Goal: Information Seeking & Learning: Learn about a topic

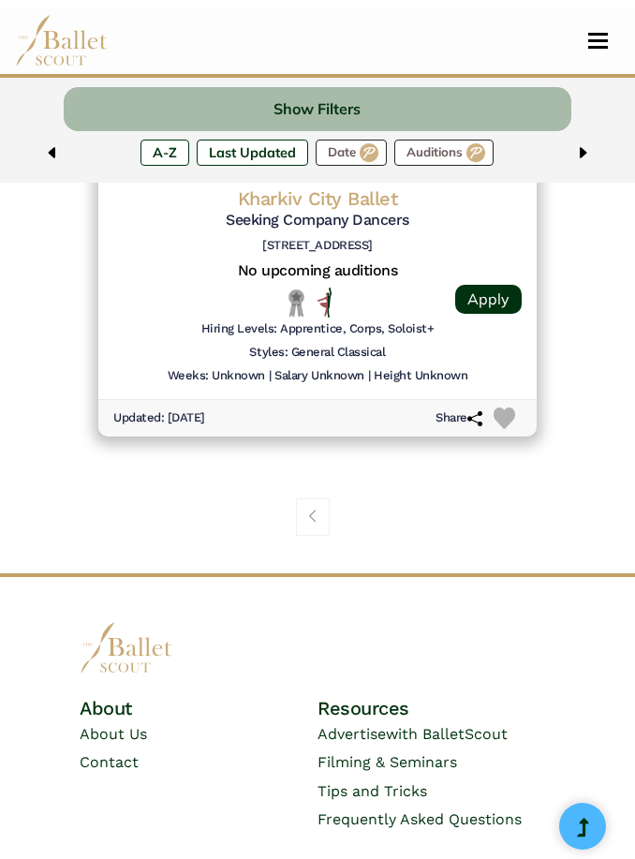
scroll to position [1990, 0]
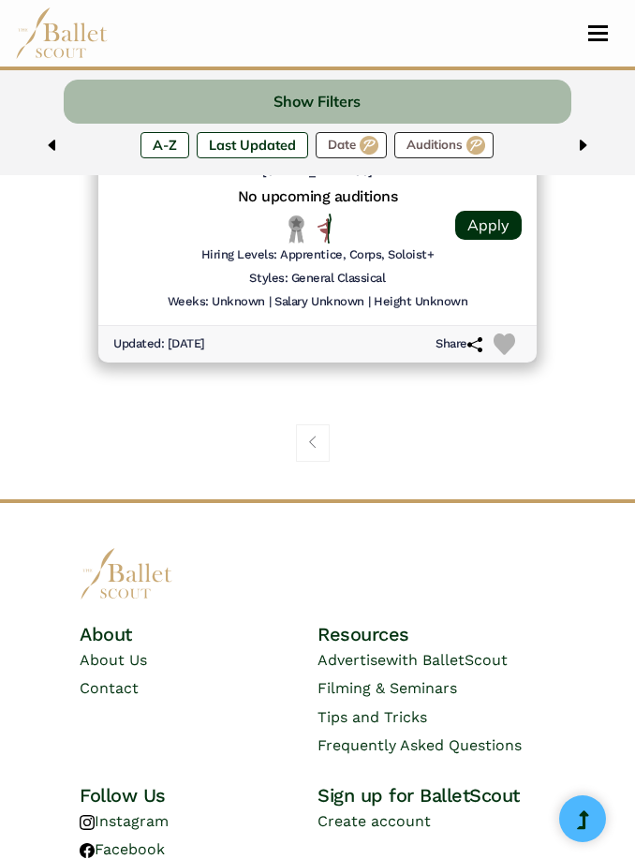
click at [317, 439] on link "Page navigation example" at bounding box center [313, 442] width 34 height 37
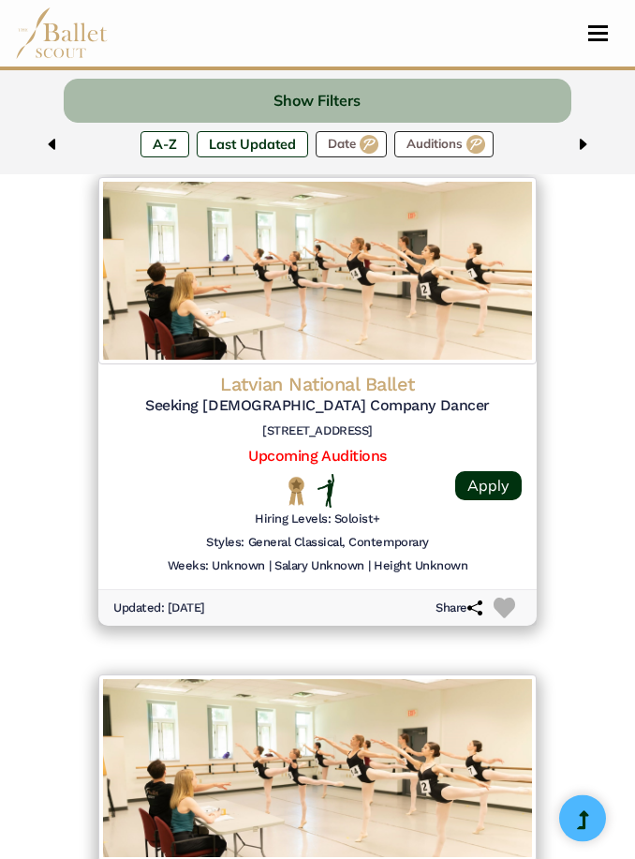
scroll to position [2717, 0]
click at [481, 471] on link "Apply" at bounding box center [488, 485] width 67 height 29
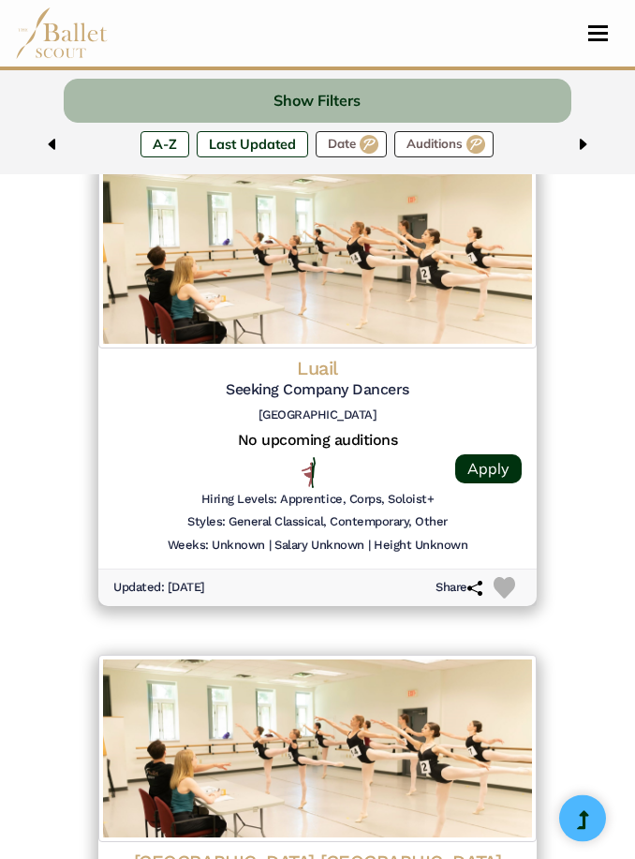
scroll to position [3724, 0]
click at [502, 454] on link "Apply" at bounding box center [488, 468] width 67 height 29
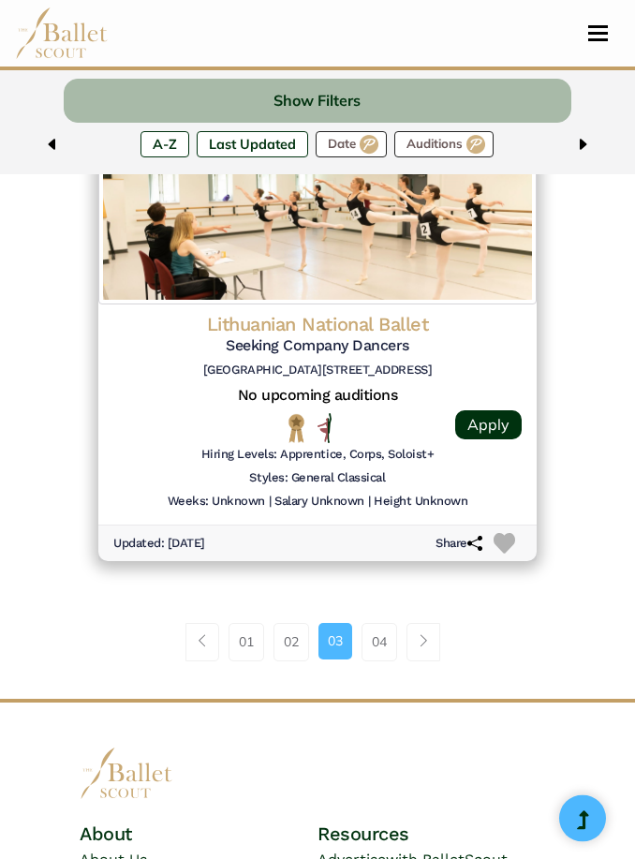
scroll to position [4759, 0]
click at [300, 623] on link "02" at bounding box center [292, 641] width 36 height 37
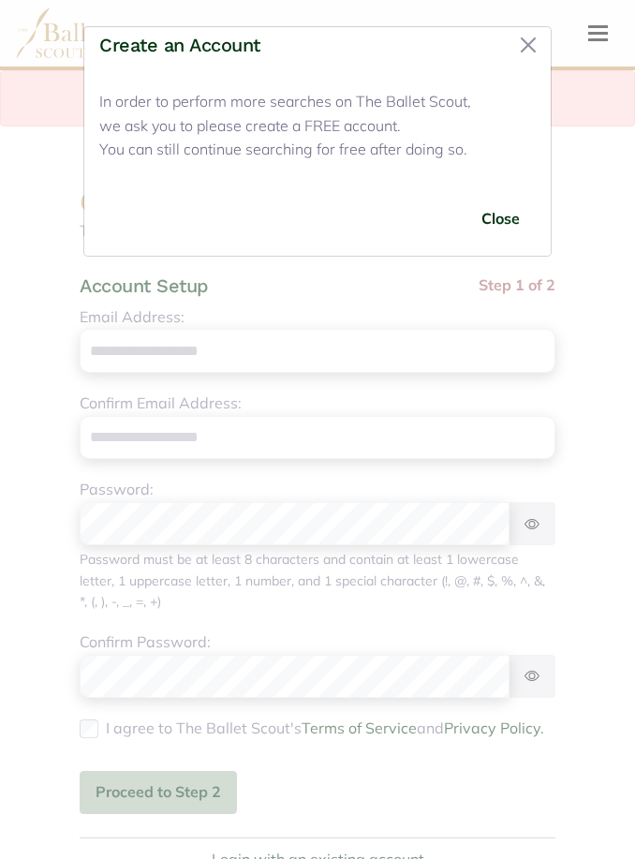
click at [533, 43] on button "Close" at bounding box center [528, 45] width 30 height 30
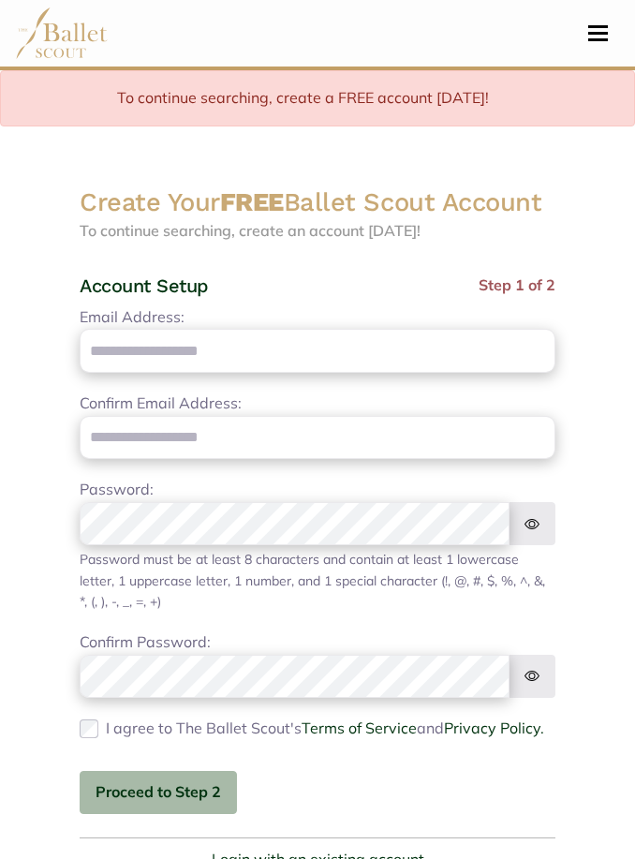
click at [587, 19] on nav "Home Search Organizations Programs Auditions Jobs" at bounding box center [317, 33] width 605 height 67
click at [608, 30] on button "Toggle navigation" at bounding box center [598, 33] width 44 height 18
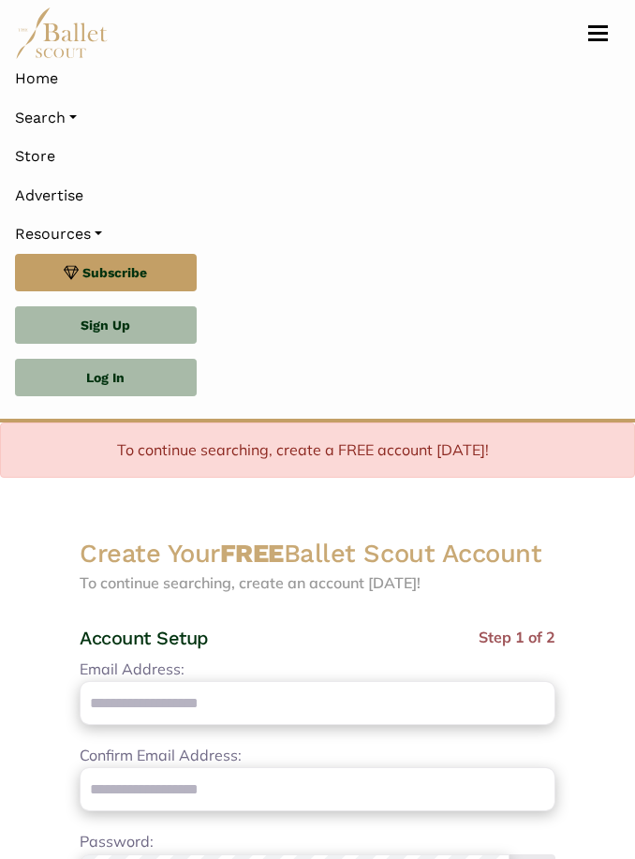
click at [52, 384] on link "Log In" at bounding box center [106, 377] width 182 height 37
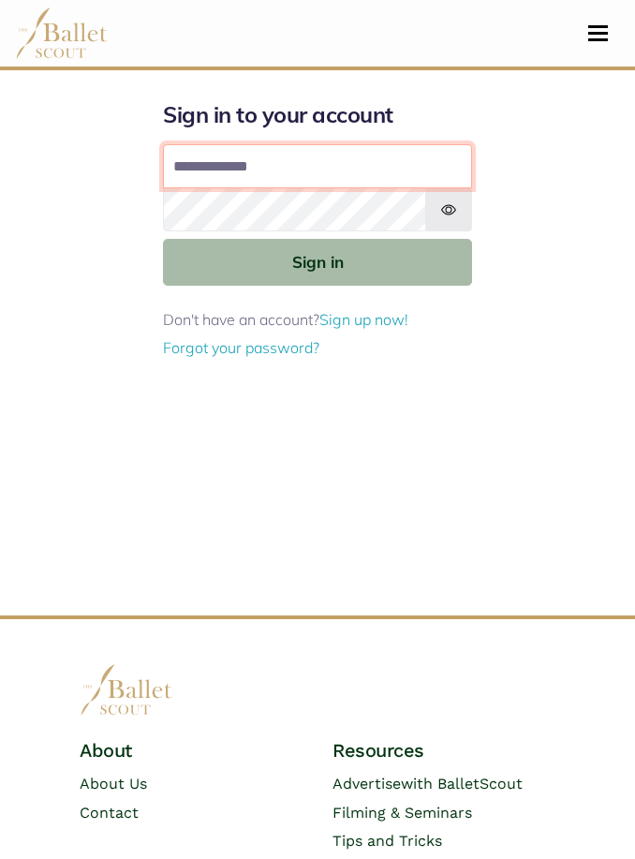
type input "**********"
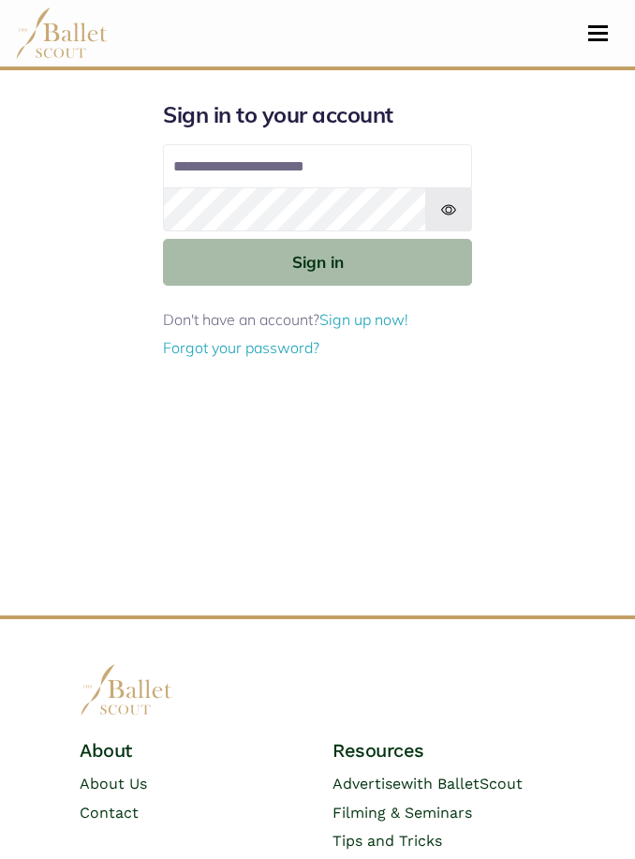
click at [220, 267] on button "Sign in" at bounding box center [317, 262] width 309 height 46
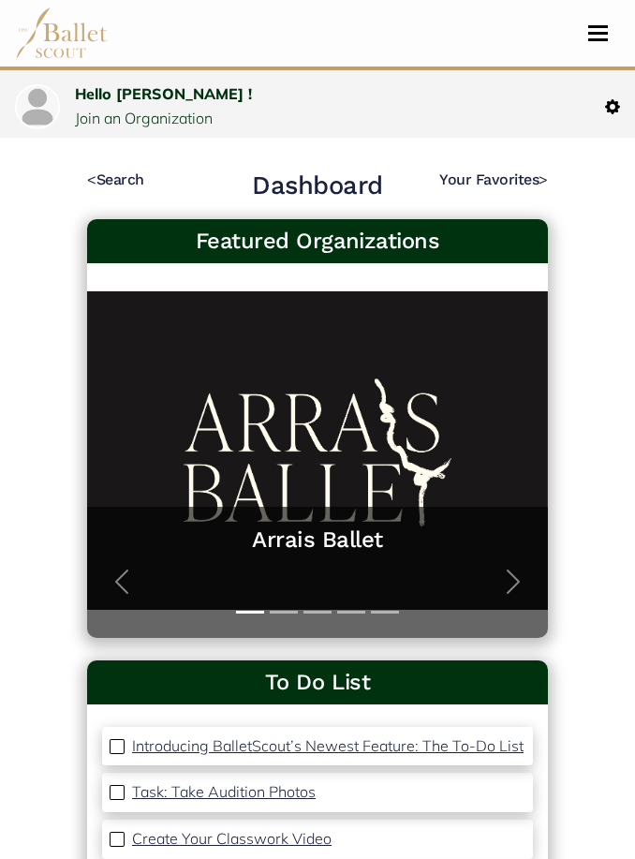
click at [107, 184] on link "< Search" at bounding box center [115, 180] width 57 height 18
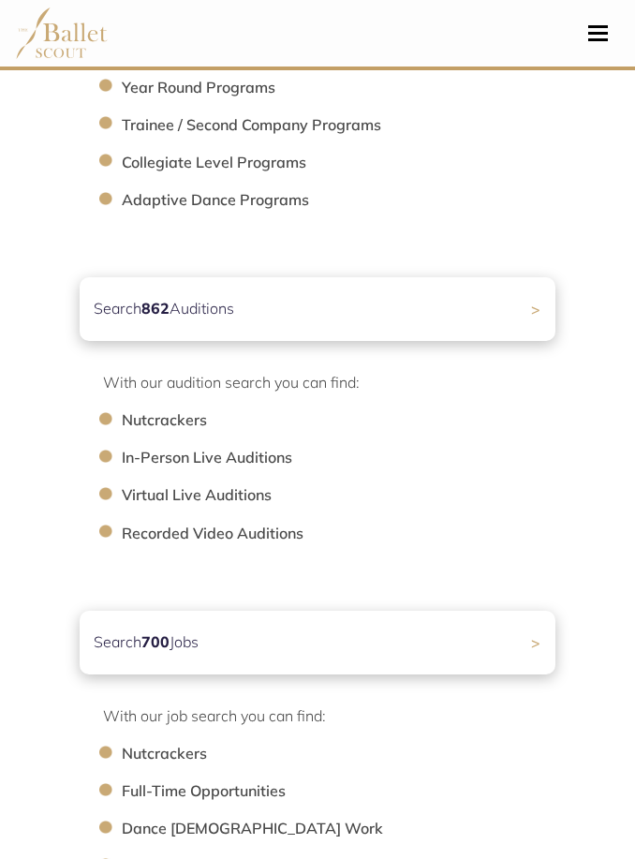
scroll to position [481, 0]
click at [145, 340] on div "Search 862 Auditions >" at bounding box center [318, 309] width 476 height 64
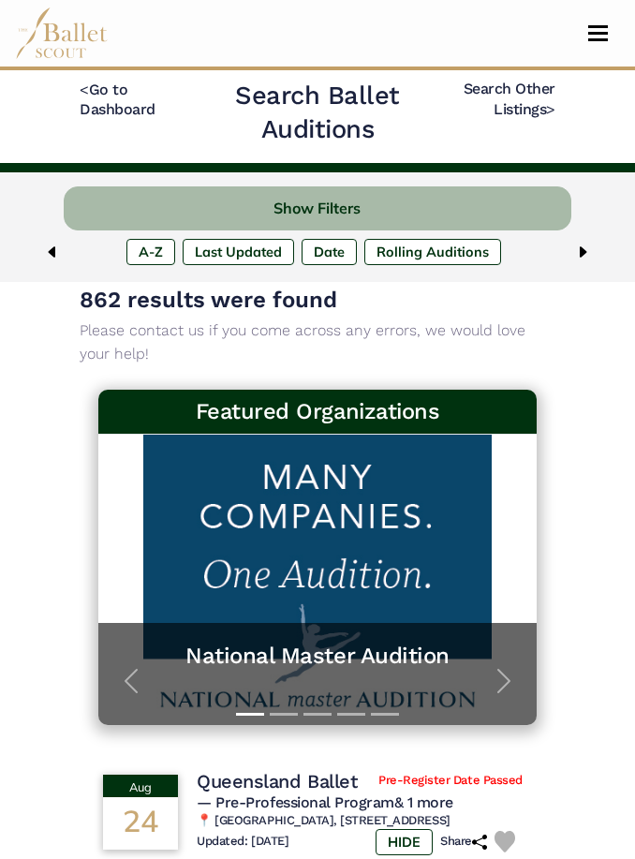
click at [159, 213] on button "Show Filters" at bounding box center [318, 208] width 508 height 44
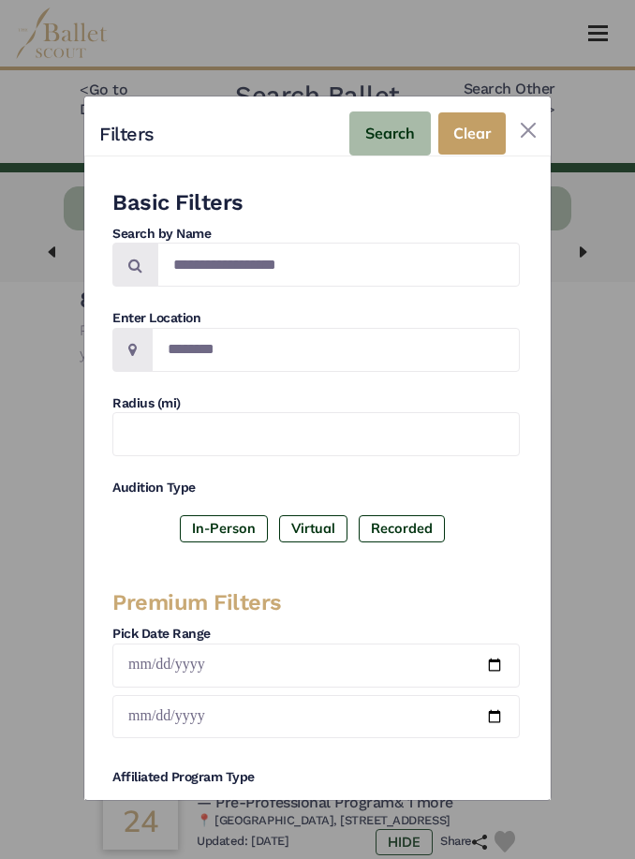
click at [213, 515] on label "In-Person" at bounding box center [224, 528] width 88 height 26
click at [188, 328] on input "Location" at bounding box center [336, 350] width 368 height 44
click at [125, 328] on span at bounding box center [132, 350] width 40 height 44
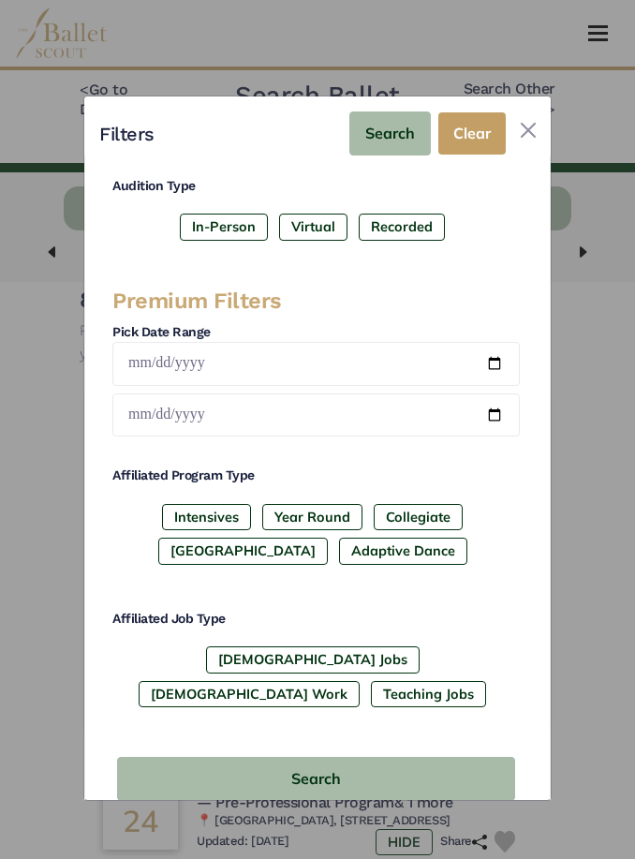
scroll to position [301, 0]
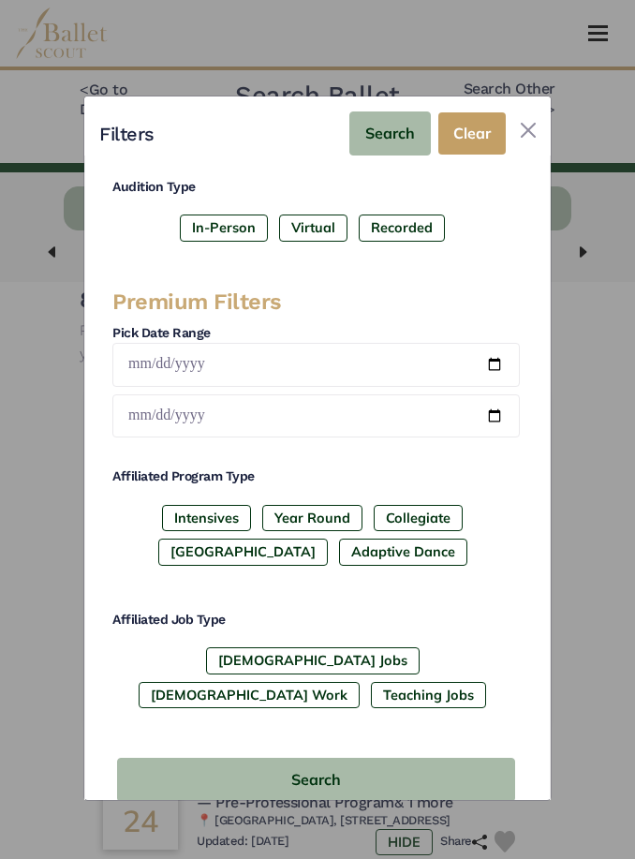
click at [206, 647] on label "Full-Time Jobs" at bounding box center [313, 660] width 214 height 26
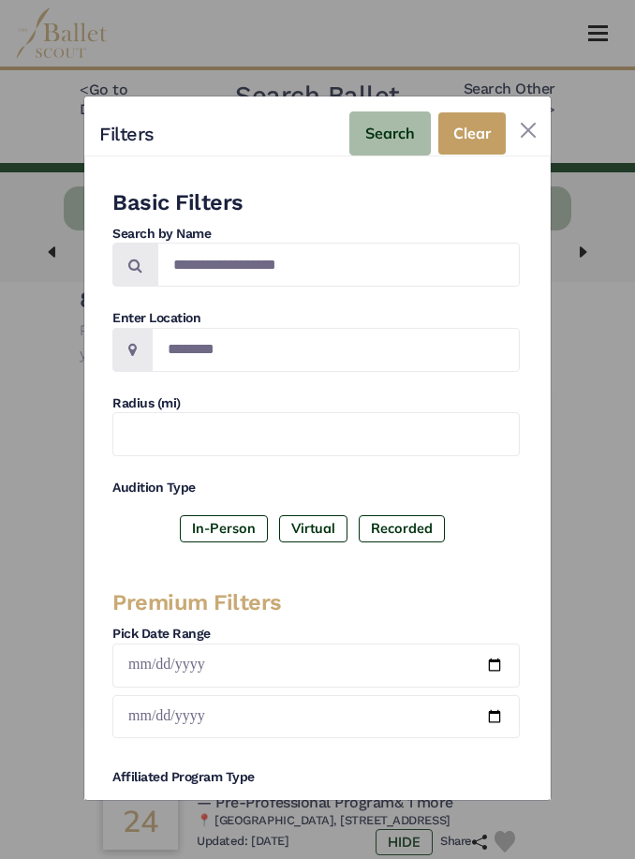
scroll to position [0, 0]
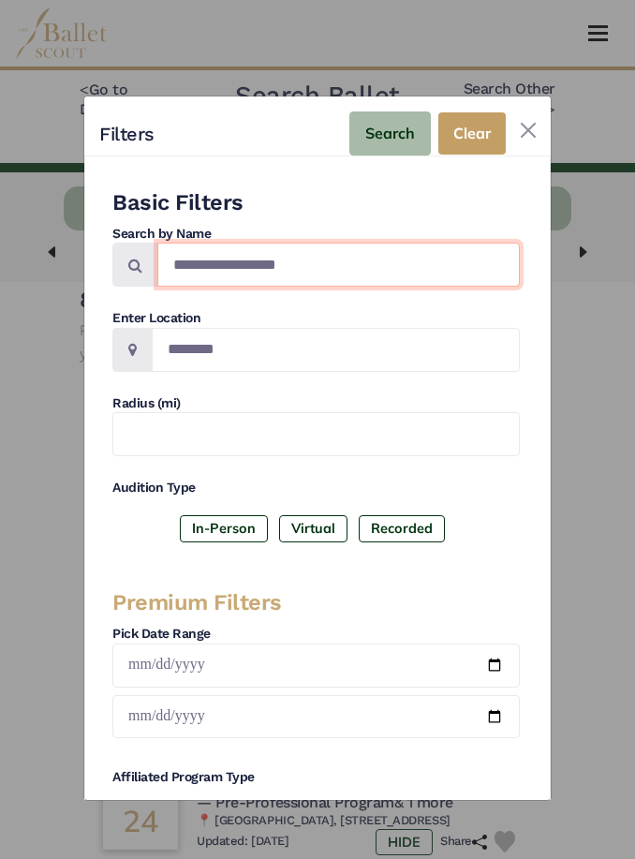
click at [215, 254] on input "Search by names..." at bounding box center [338, 265] width 363 height 44
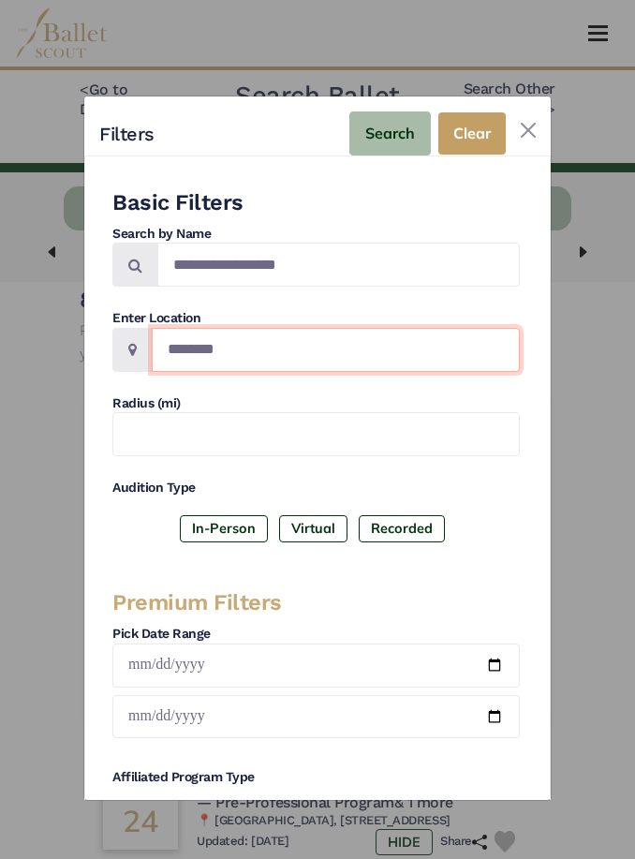
click at [209, 332] on input "Location" at bounding box center [336, 350] width 368 height 44
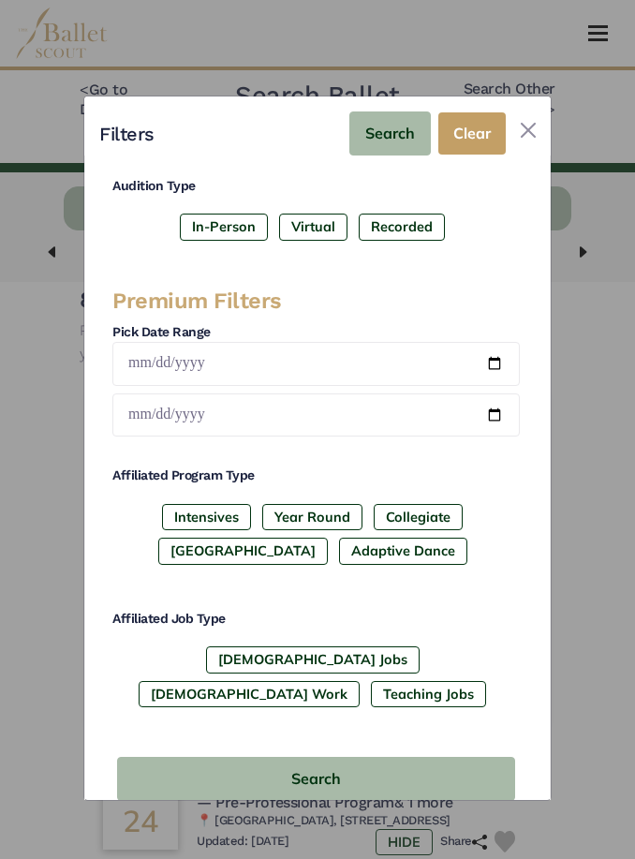
scroll to position [301, 0]
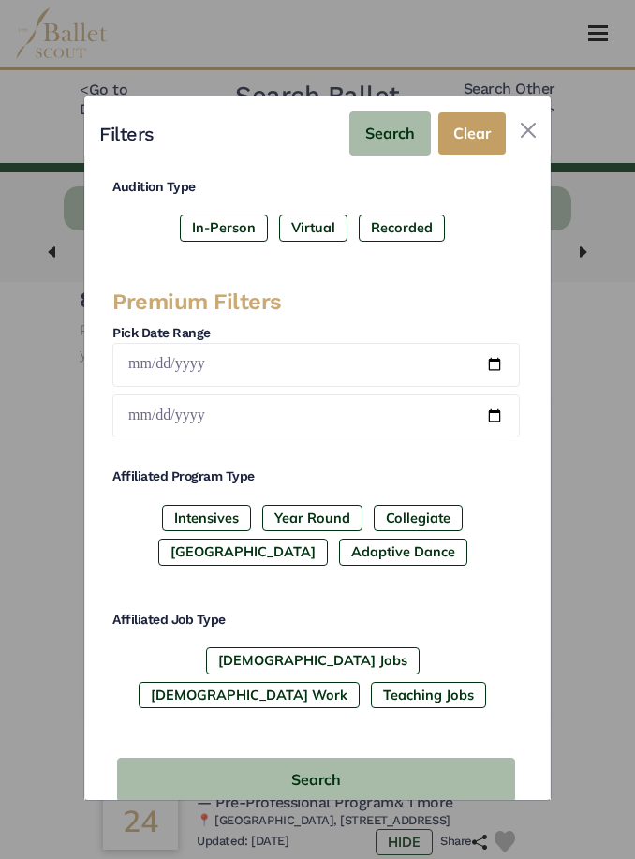
click at [403, 123] on button "Search" at bounding box center [390, 133] width 82 height 44
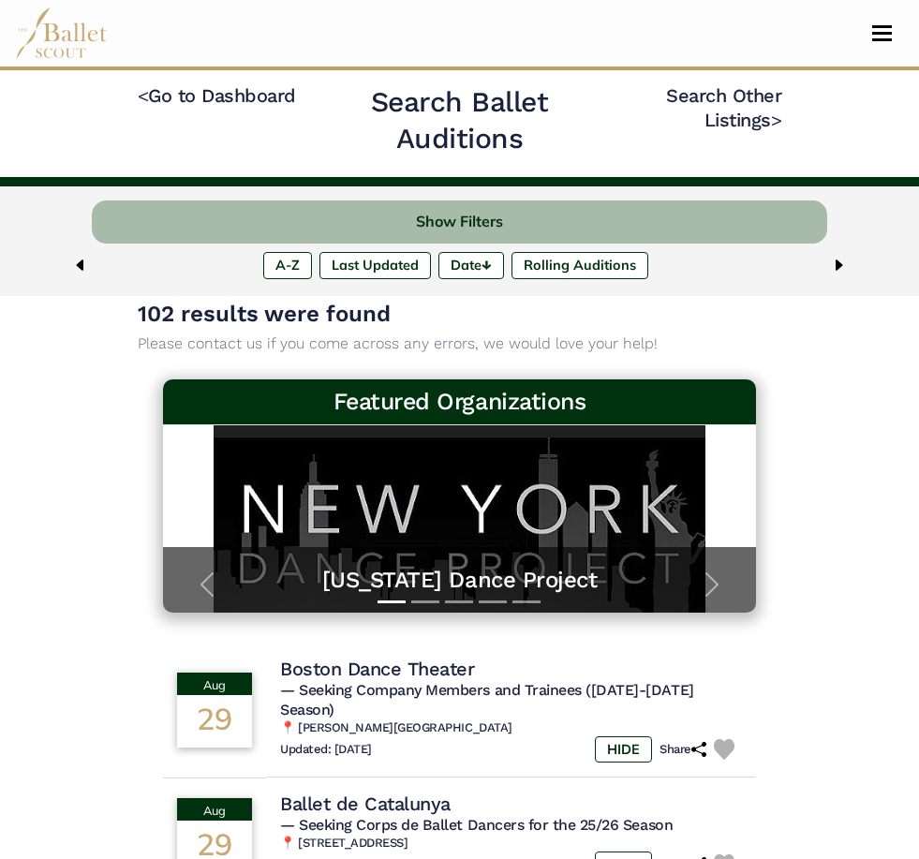
click at [300, 214] on button "Show Filters" at bounding box center [459, 222] width 735 height 44
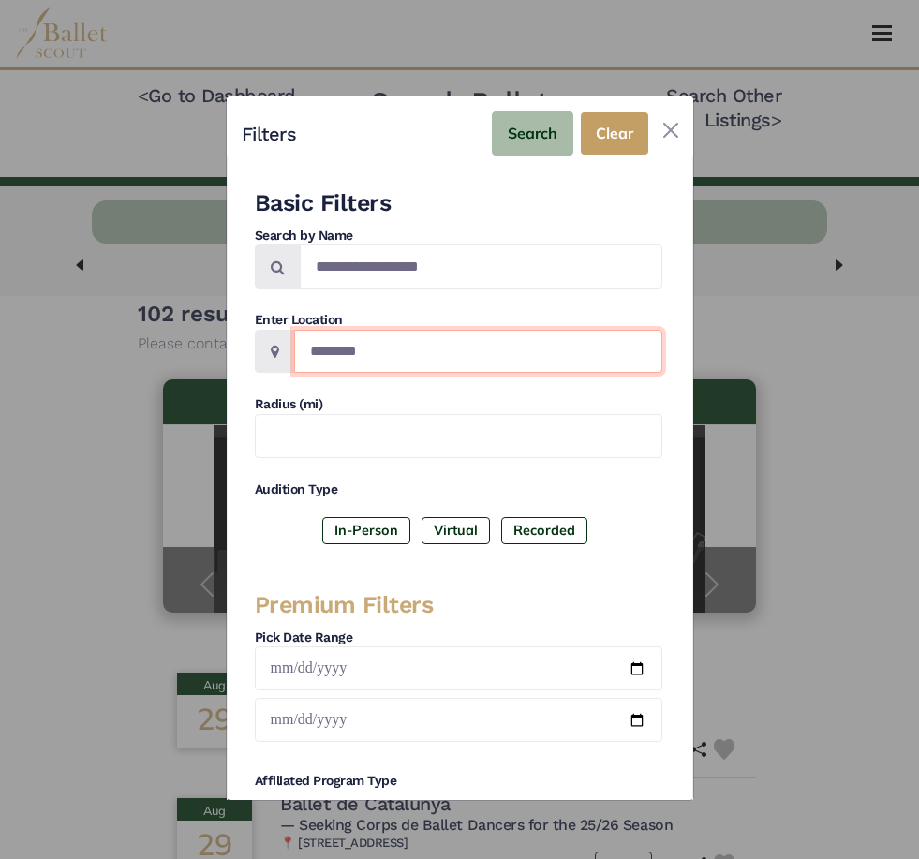
click at [336, 331] on input "Location" at bounding box center [478, 352] width 368 height 44
type input "**********"
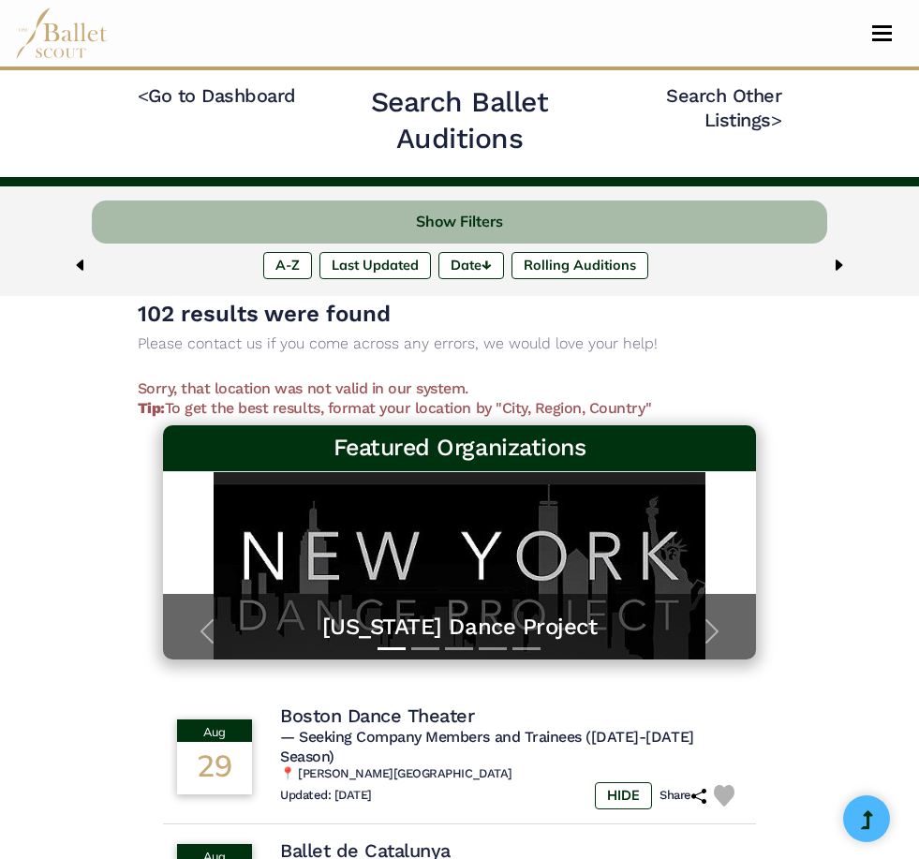
click at [67, 15] on img at bounding box center [62, 33] width 94 height 52
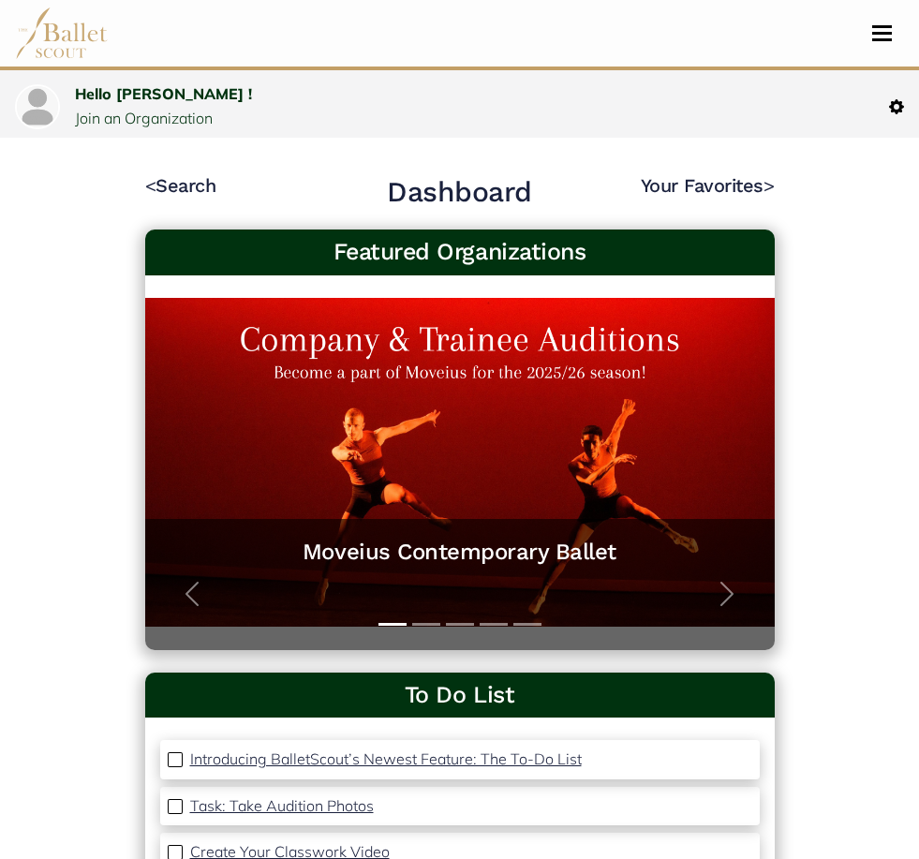
click at [121, 98] on link "Hello [PERSON_NAME] !" at bounding box center [163, 93] width 177 height 19
click at [685, 208] on h4 "Your Favorites >" at bounding box center [671, 195] width 208 height 44
click at [720, 187] on link "Your Favorites >" at bounding box center [708, 185] width 134 height 22
click at [726, 611] on button "Next" at bounding box center [727, 594] width 95 height 112
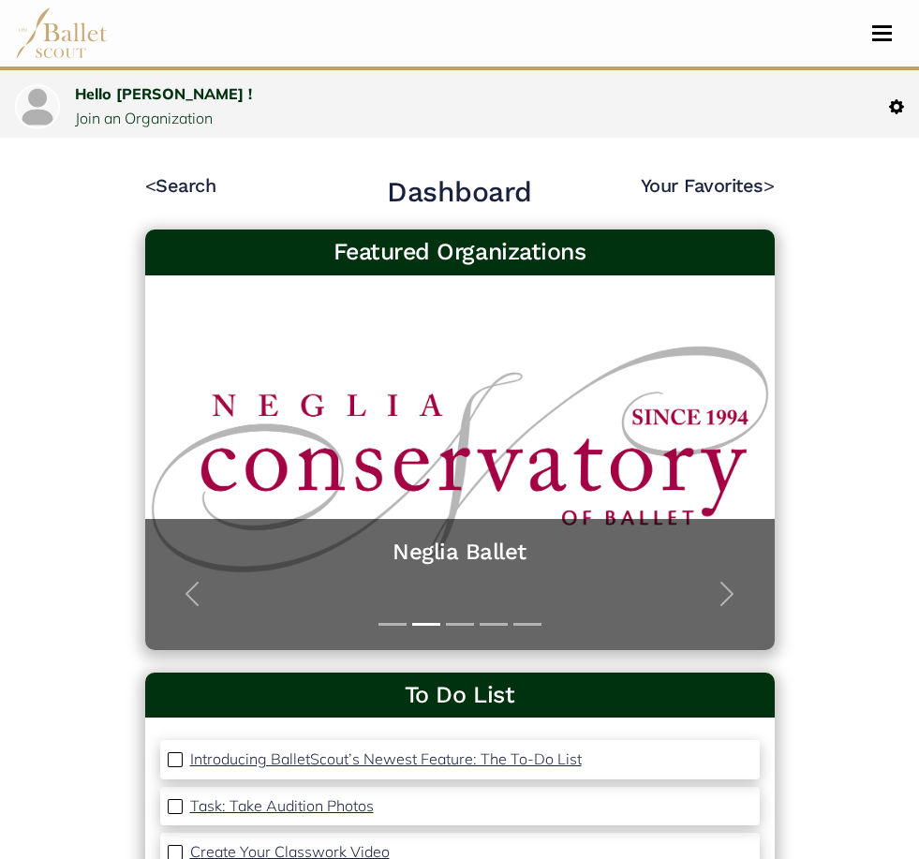
click at [728, 600] on span "button" at bounding box center [727, 594] width 30 height 30
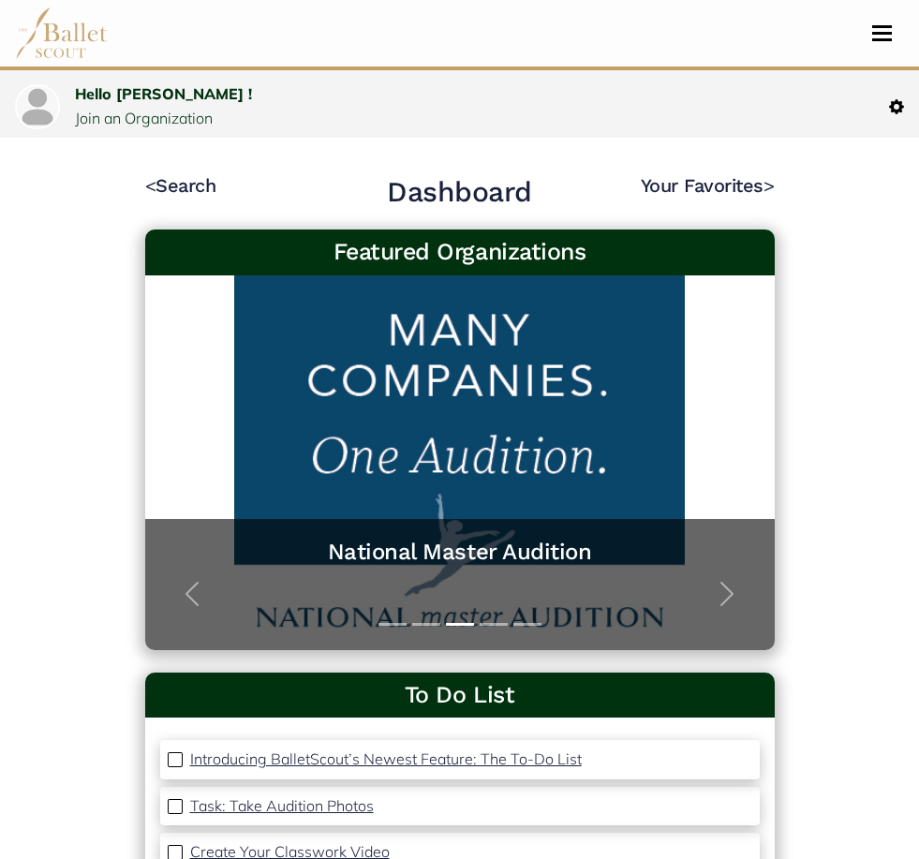
click at [720, 599] on span "button" at bounding box center [727, 594] width 30 height 30
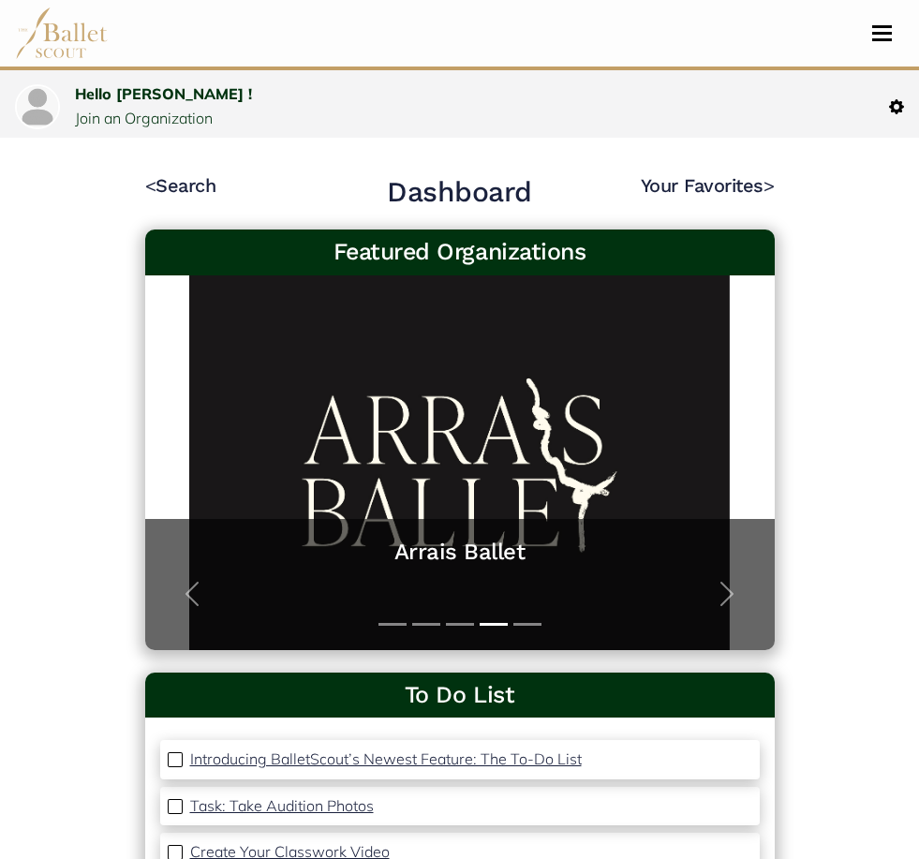
click at [716, 599] on span "button" at bounding box center [727, 594] width 30 height 30
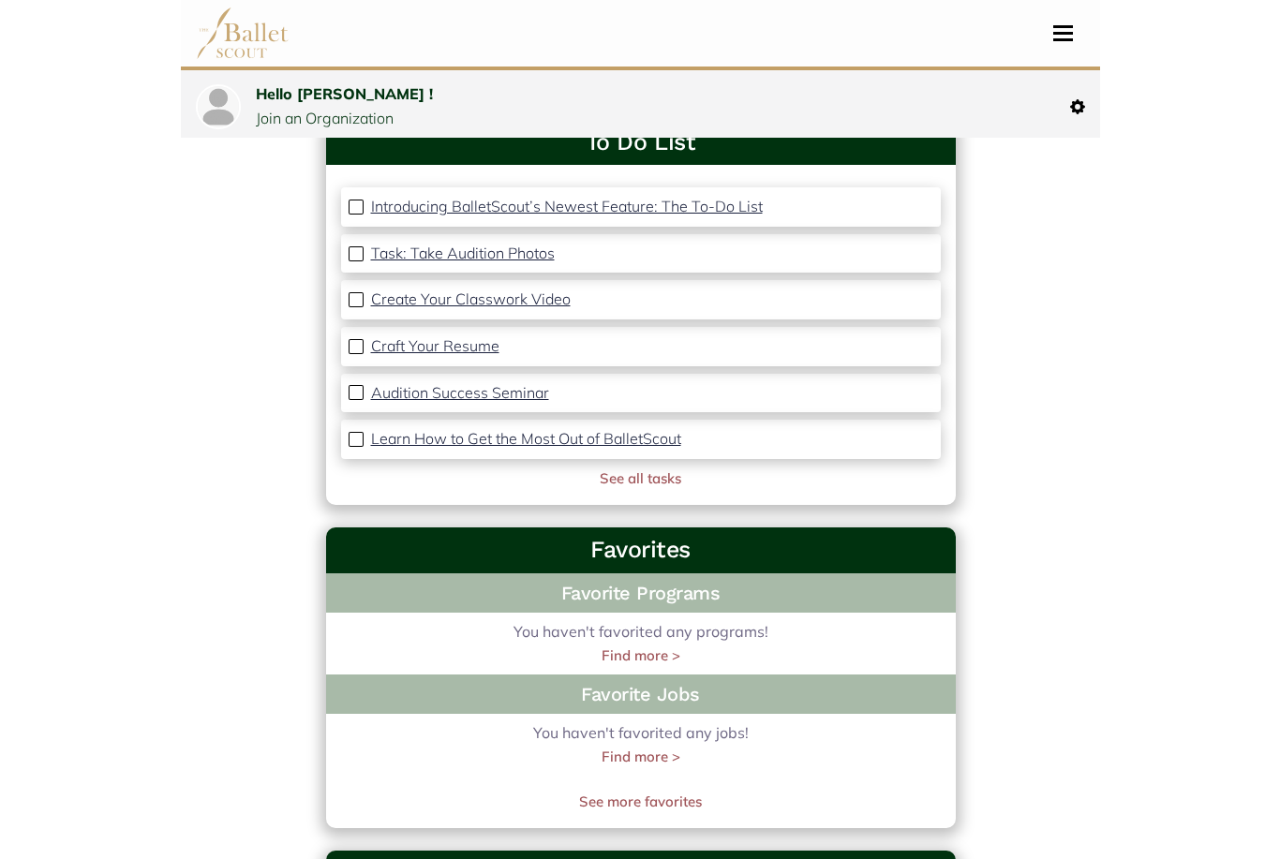
scroll to position [151, 0]
